Goal: Find specific page/section: Find specific page/section

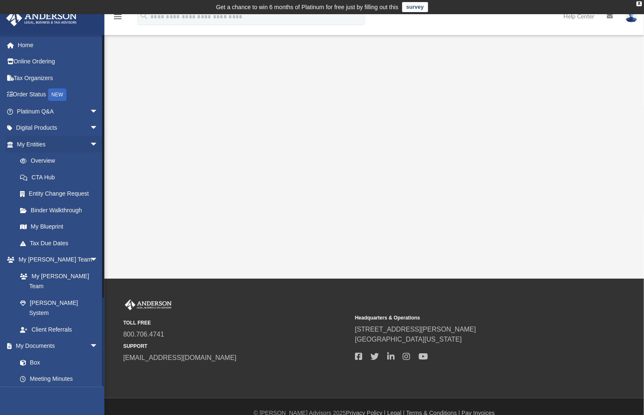
click at [10, 189] on li "Entity Change Request" at bounding box center [58, 194] width 105 height 17
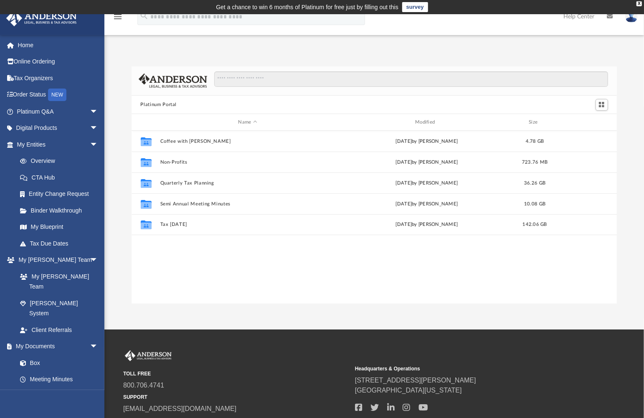
scroll to position [183, 479]
drag, startPoint x: 45, startPoint y: 13, endPoint x: 37, endPoint y: 20, distance: 11.3
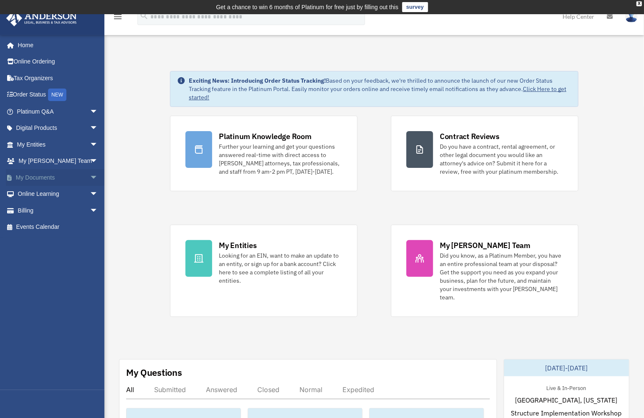
click at [90, 177] on span "arrow_drop_down" at bounding box center [98, 177] width 17 height 17
click at [64, 208] on link "Meeting Minutes" at bounding box center [61, 210] width 99 height 17
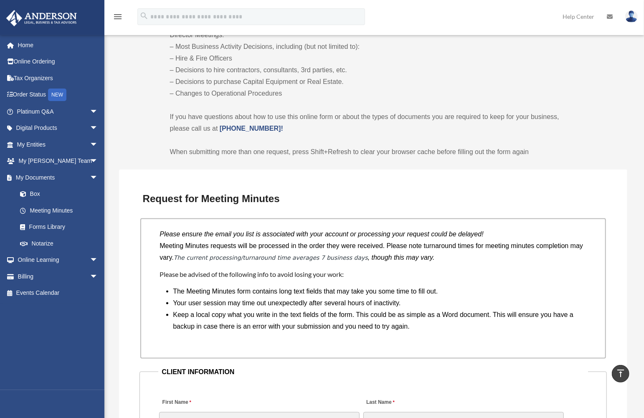
scroll to position [543, 0]
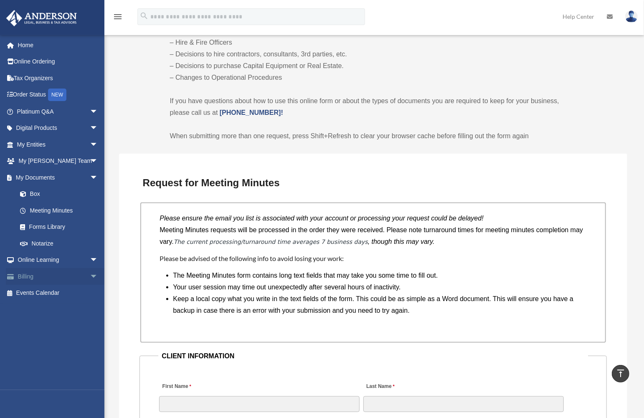
click at [62, 275] on link "Billing arrow_drop_down" at bounding box center [58, 276] width 105 height 17
click at [33, 276] on link "Billing arrow_drop_down" at bounding box center [58, 276] width 105 height 17
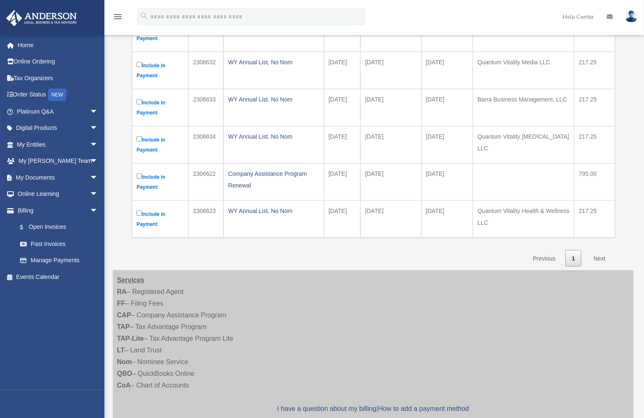
scroll to position [209, 0]
click at [603, 253] on link "Next" at bounding box center [599, 258] width 25 height 17
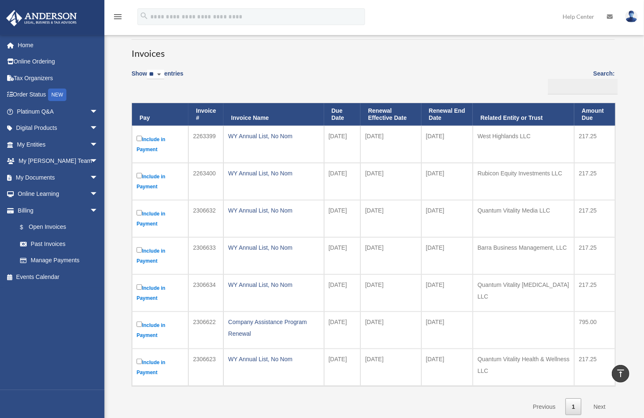
scroll to position [0, 0]
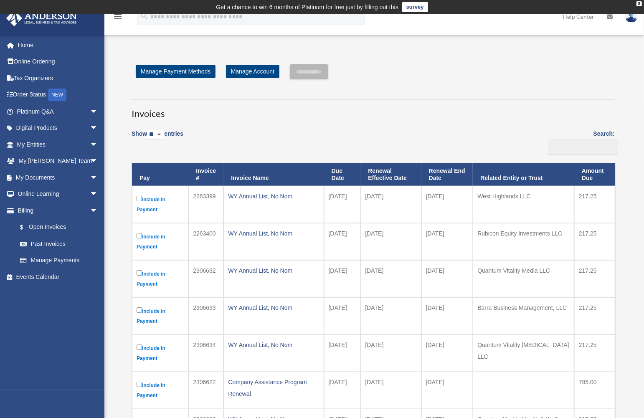
click at [164, 133] on select "** ** ** ***" at bounding box center [155, 135] width 17 height 10
select select "**"
click at [149, 130] on select "** ** ** ***" at bounding box center [155, 135] width 17 height 10
click at [54, 240] on link "Past Invoices" at bounding box center [61, 243] width 99 height 17
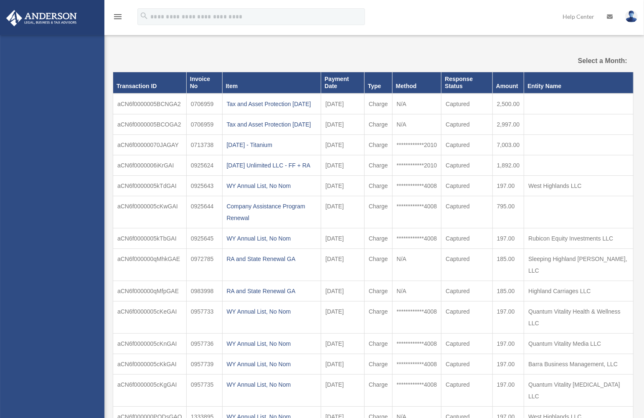
select select
